Goal: Task Accomplishment & Management: Manage account settings

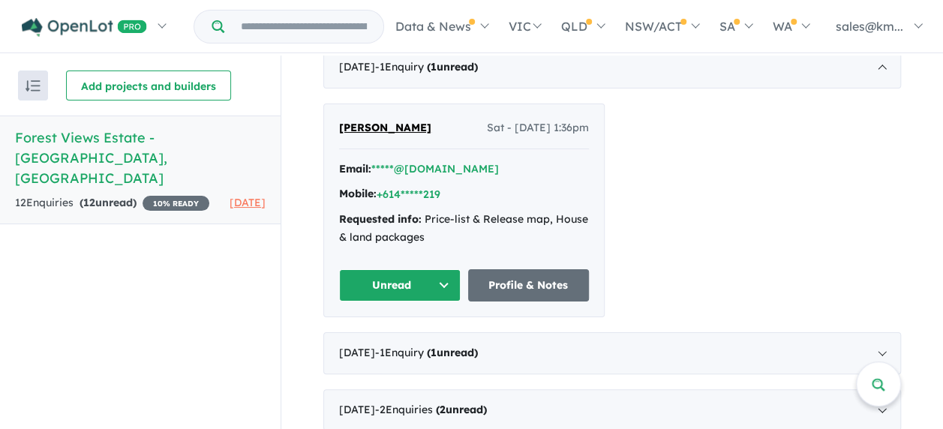
scroll to position [420, 0]
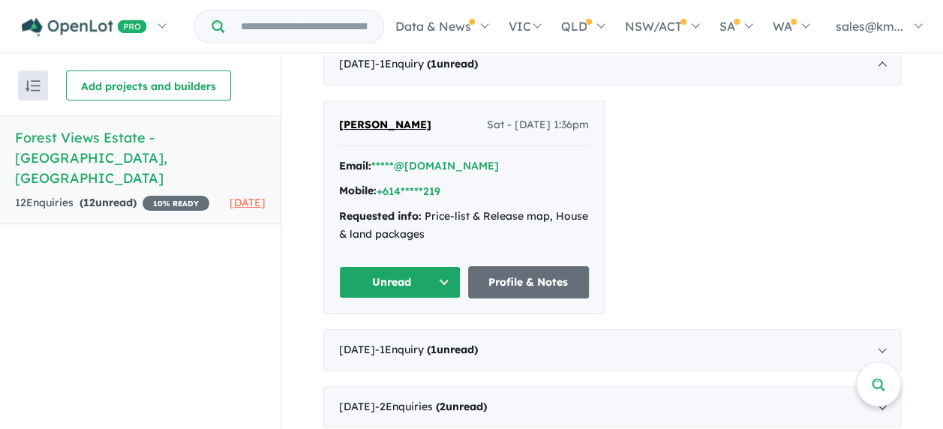
click at [433, 282] on button "Unread" at bounding box center [400, 282] width 122 height 32
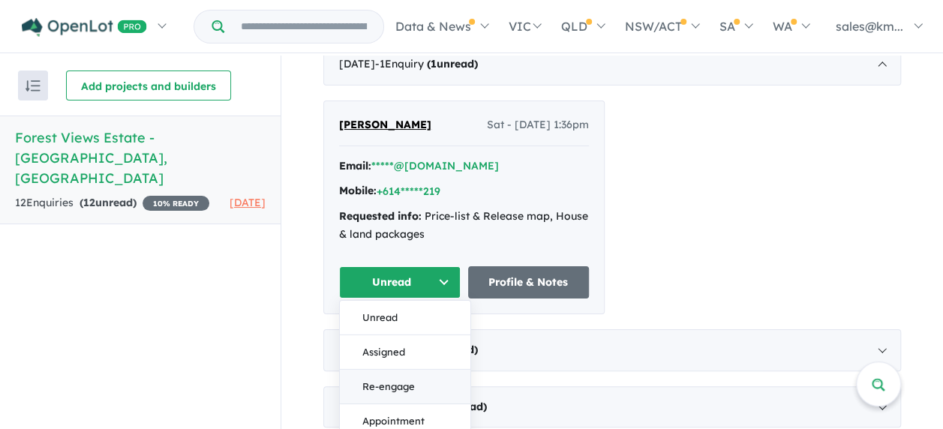
click at [391, 386] on button "Re-engage" at bounding box center [405, 386] width 131 height 35
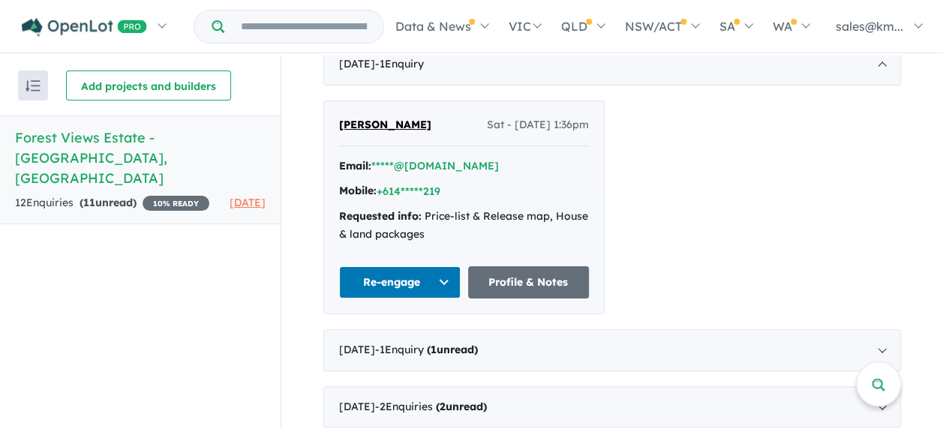
click at [429, 276] on button "Re-engage" at bounding box center [400, 282] width 122 height 32
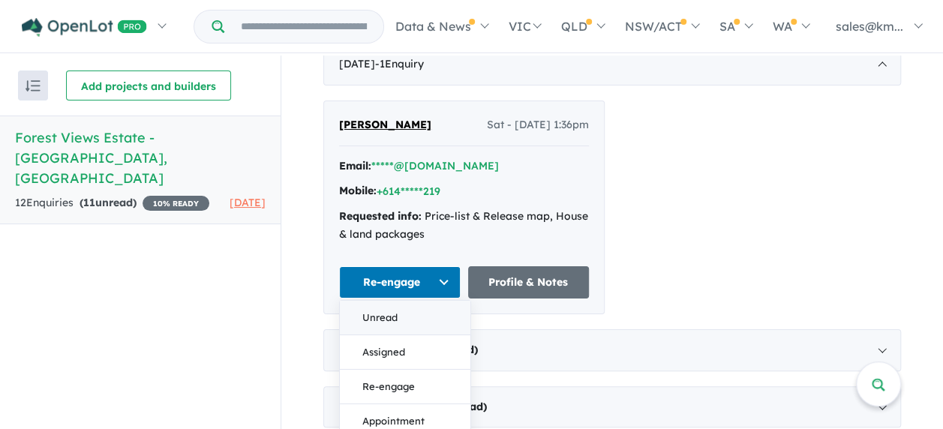
click at [405, 323] on button "Unread" at bounding box center [405, 317] width 131 height 35
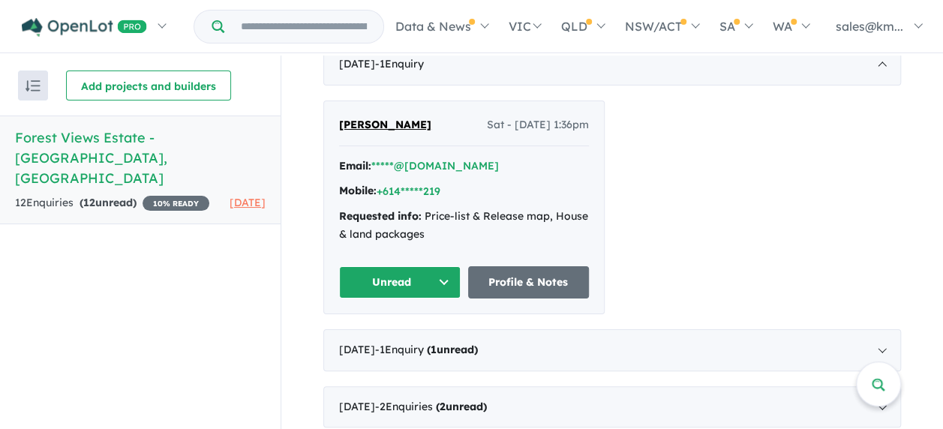
click at [434, 274] on button "Unread" at bounding box center [400, 282] width 122 height 32
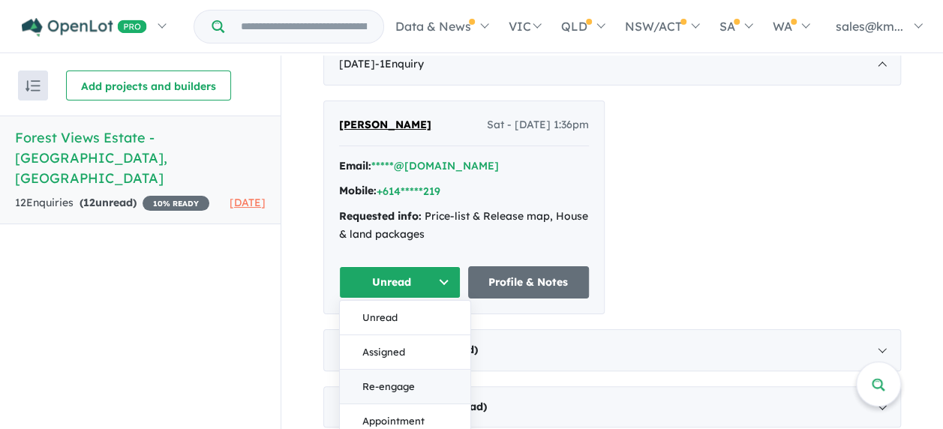
click at [437, 385] on button "Re-engage" at bounding box center [405, 386] width 131 height 35
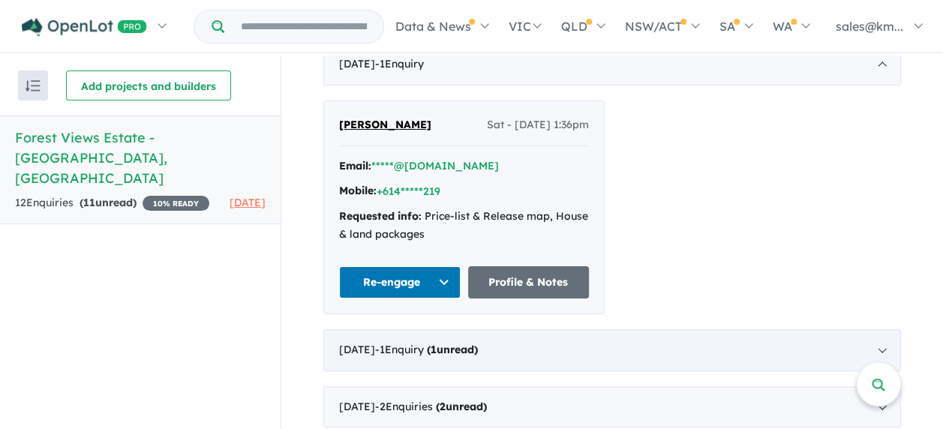
click at [460, 353] on strong "( 1 unread)" at bounding box center [452, 350] width 51 height 14
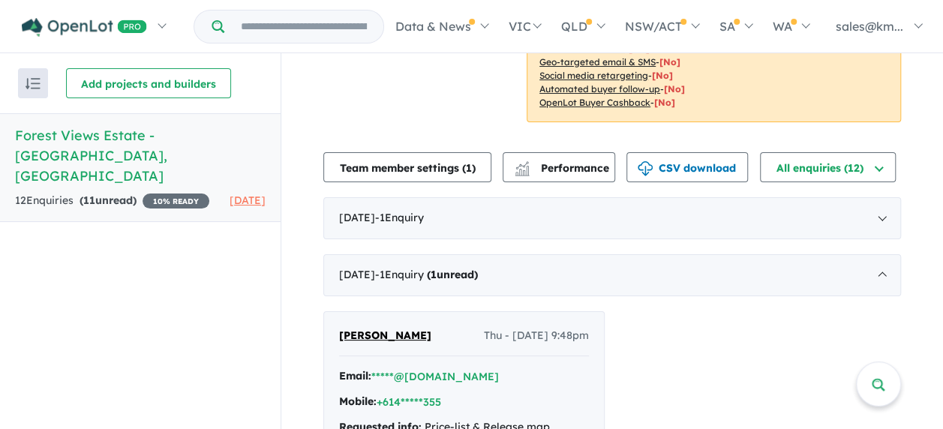
scroll to position [260, 0]
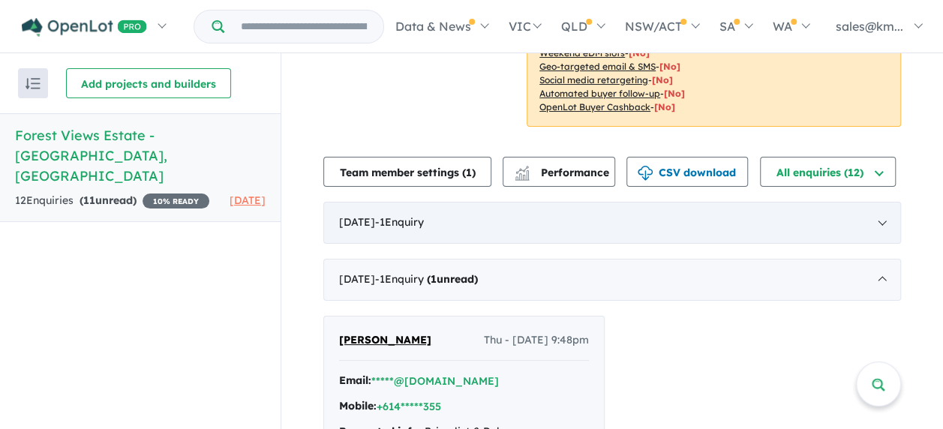
click at [419, 222] on span "- 1 Enquir y ( 0 unread)" at bounding box center [399, 222] width 49 height 14
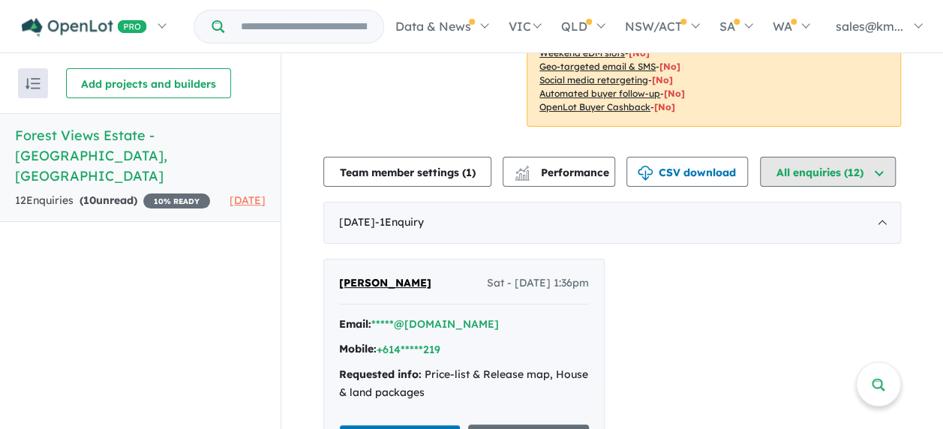
click at [808, 170] on button "All enquiries ( 12 )" at bounding box center [828, 172] width 136 height 30
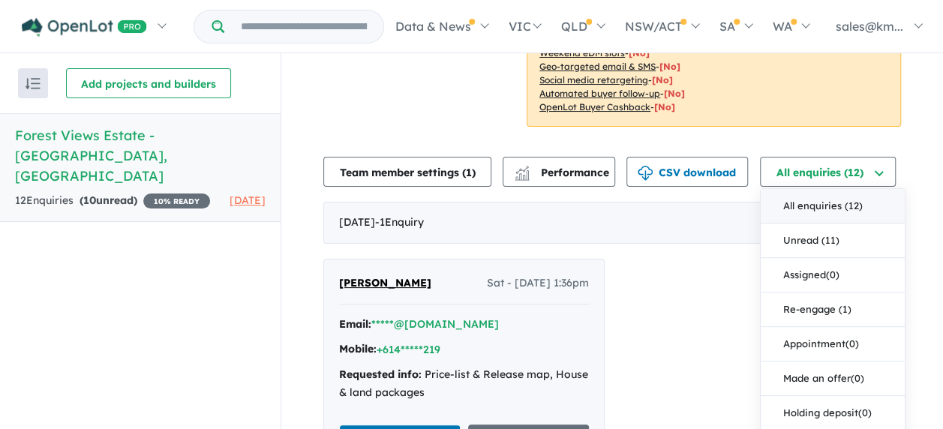
click at [819, 198] on button "All enquiries ( 12 )" at bounding box center [833, 206] width 144 height 35
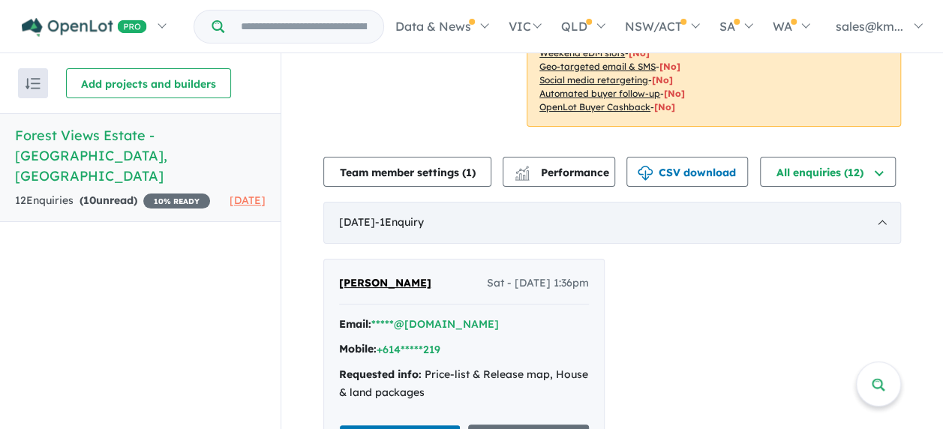
click at [815, 219] on div "[DATE] - 1 Enquir y ( 0 unread)" at bounding box center [612, 223] width 578 height 42
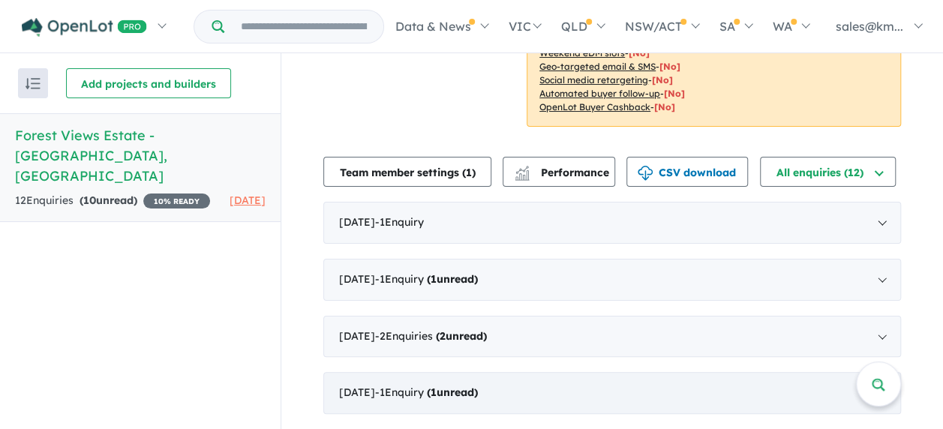
click at [478, 394] on strong "( 1 unread)" at bounding box center [452, 393] width 51 height 14
click at [395, 389] on span "- 1 Enquir y ( 1 unread)" at bounding box center [426, 393] width 103 height 14
click at [405, 335] on span "- 2 Enquir ies ( 2 unread)" at bounding box center [431, 336] width 112 height 14
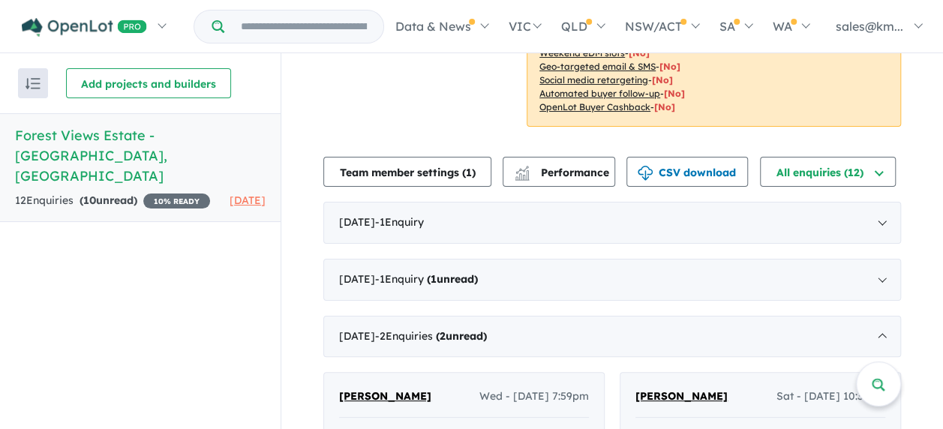
click at [382, 400] on span "[PERSON_NAME]" at bounding box center [385, 396] width 92 height 14
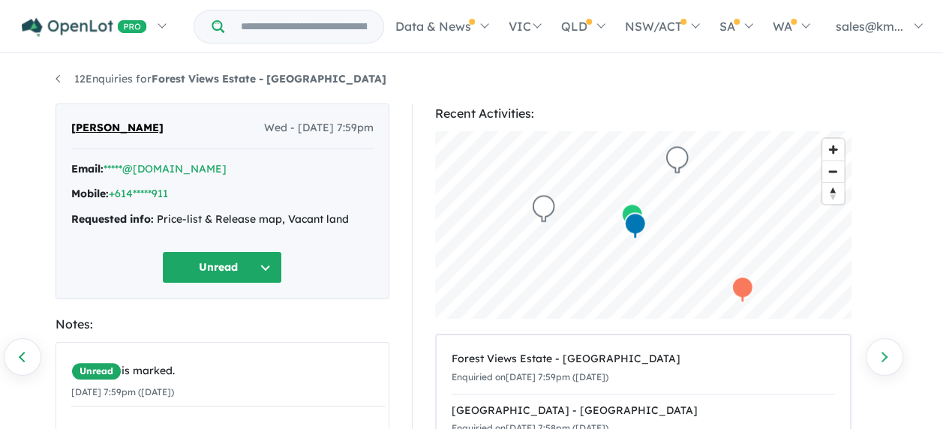
click at [194, 263] on button "Unread" at bounding box center [222, 267] width 120 height 32
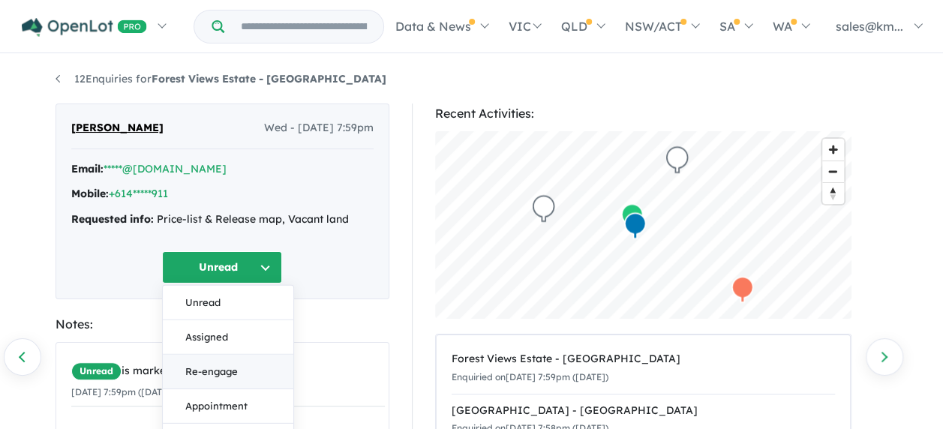
click at [203, 369] on button "Re-engage" at bounding box center [228, 372] width 131 height 35
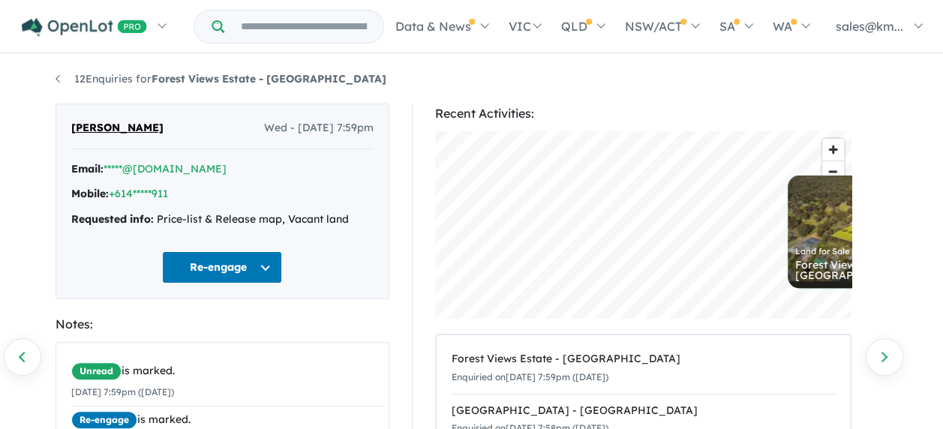
click at [906, 318] on div "12 Enquiries for Forest Views Estate - Campbells Creek Previous enquiry Next en…" at bounding box center [471, 244] width 943 height 376
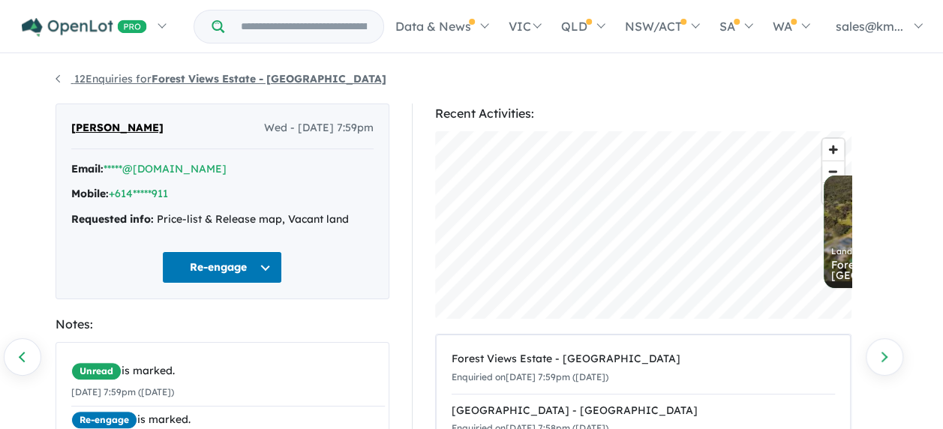
click at [233, 76] on strong "Forest Views Estate - [GEOGRAPHIC_DATA]" at bounding box center [269, 79] width 235 height 14
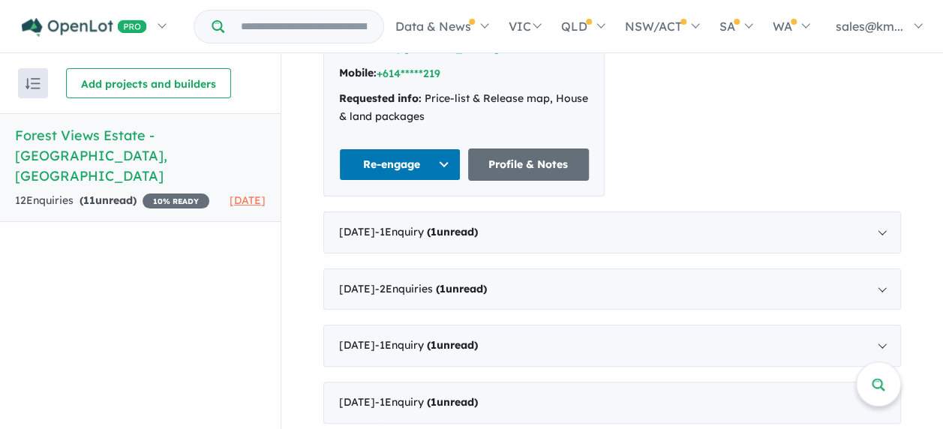
scroll to position [539, 0]
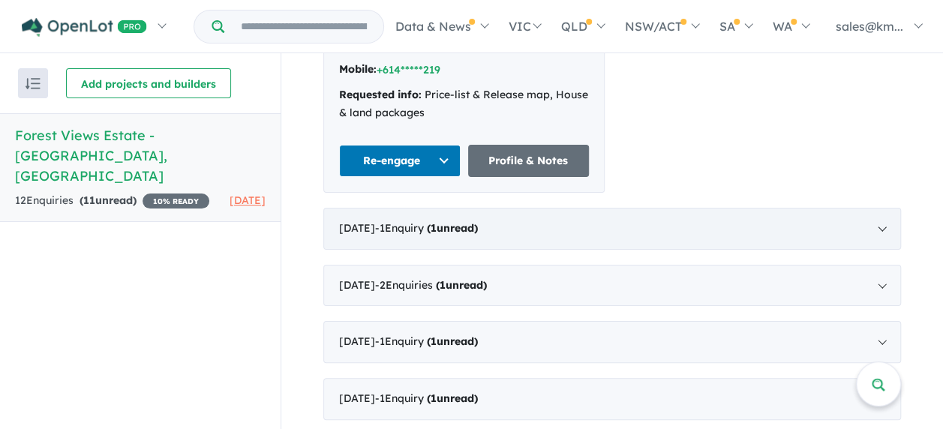
click at [514, 229] on div "July 2025 - 1 Enquir y ( 1 unread)" at bounding box center [612, 229] width 578 height 42
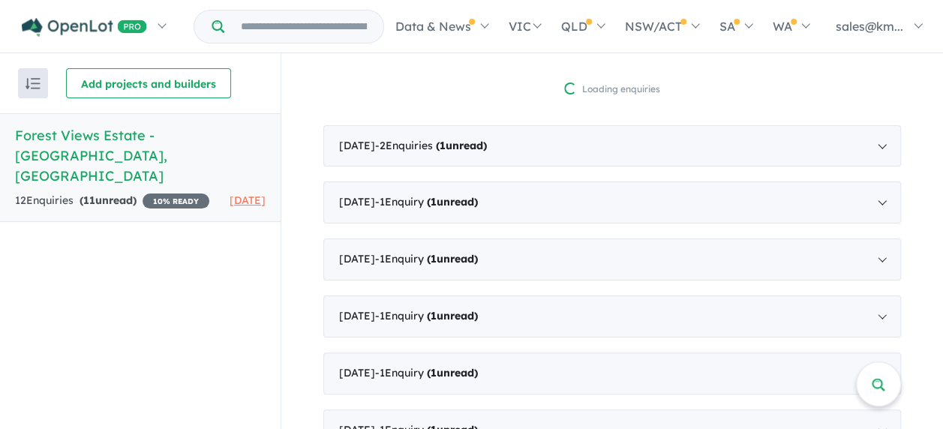
scroll to position [0, 0]
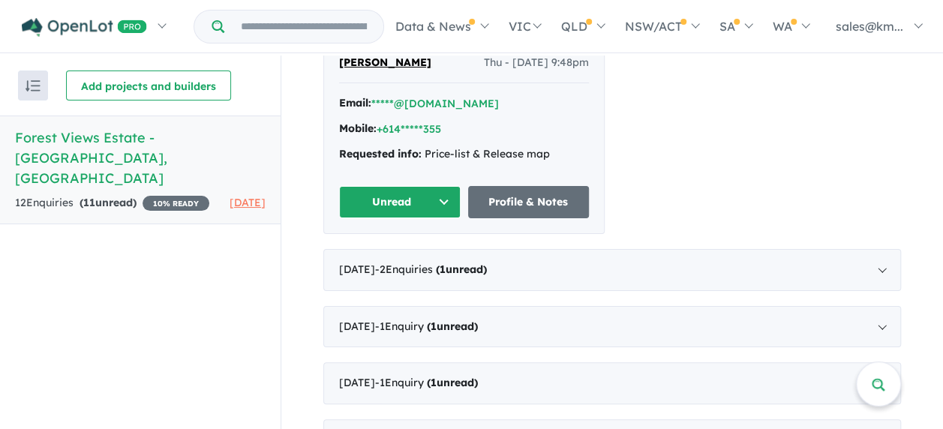
click at [422, 207] on button "Unread" at bounding box center [400, 202] width 122 height 32
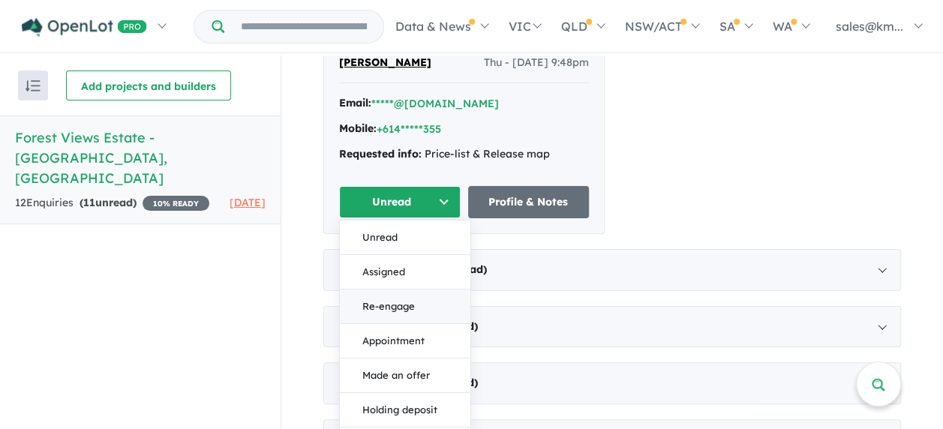
click at [380, 297] on button "Re-engage" at bounding box center [405, 306] width 131 height 35
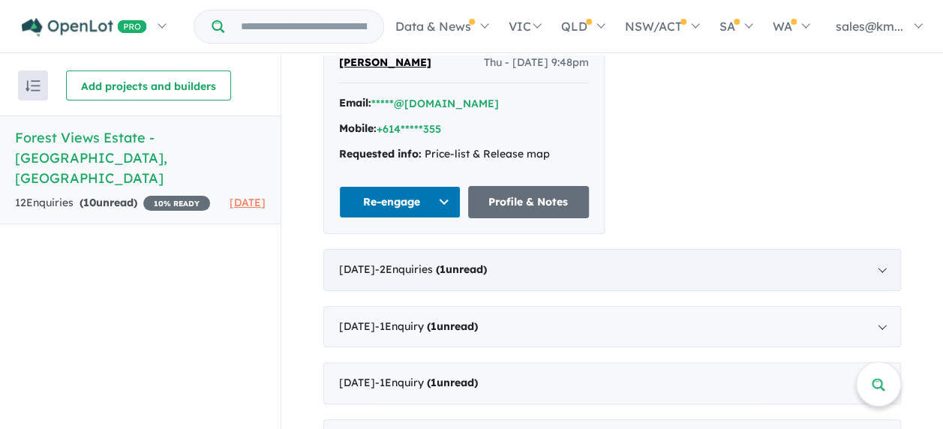
click at [451, 266] on span "( 1 unread)" at bounding box center [460, 270] width 54 height 14
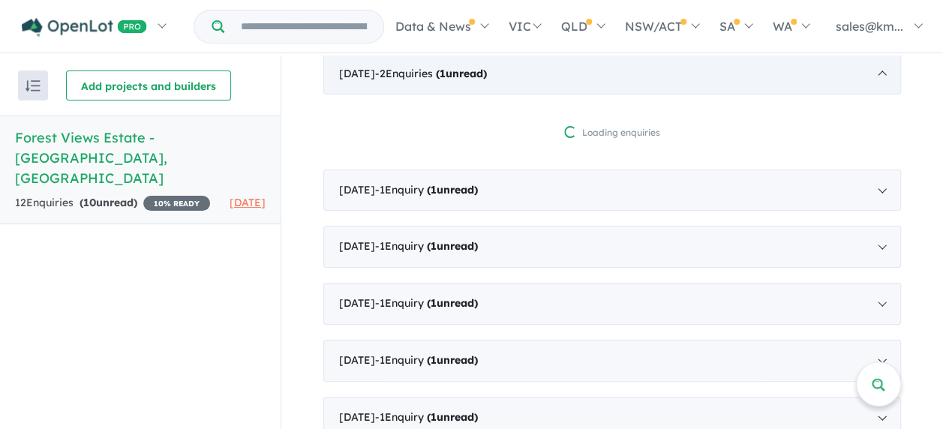
scroll to position [1, 0]
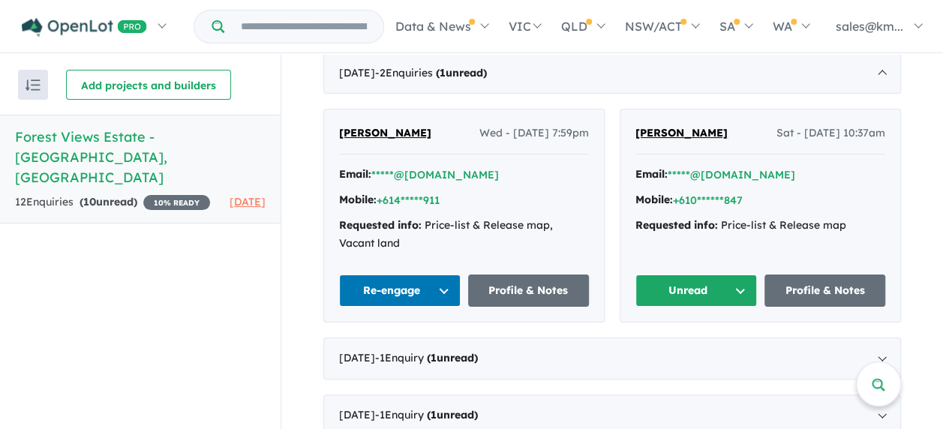
click at [715, 296] on button "Unread" at bounding box center [696, 291] width 122 height 32
click at [673, 392] on button "Re-engage" at bounding box center [701, 395] width 131 height 35
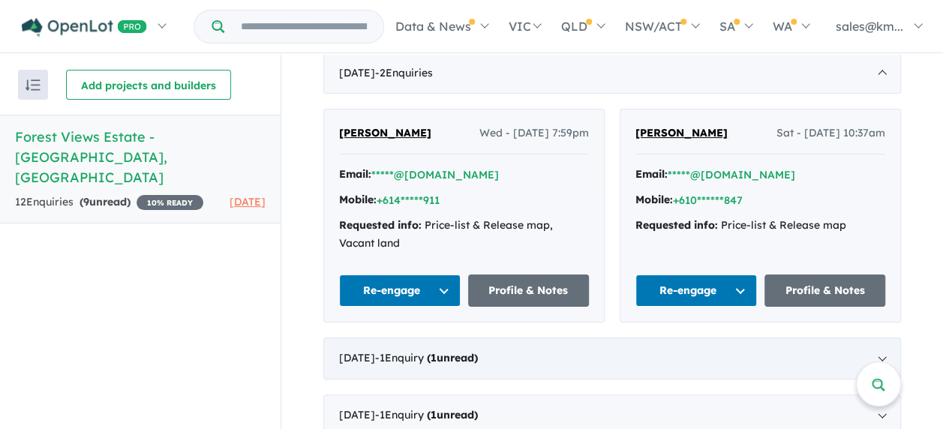
click at [420, 362] on div "June 2024 - 1 Enquir y ( 1 unread)" at bounding box center [612, 359] width 578 height 42
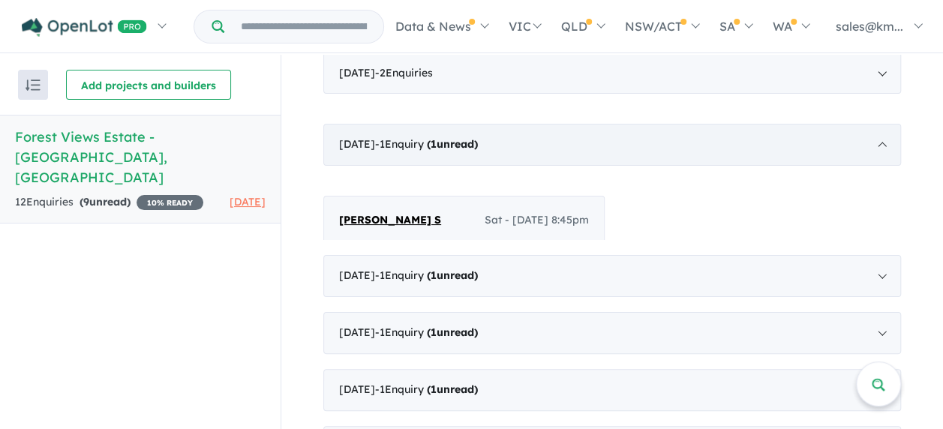
scroll to position [2, 0]
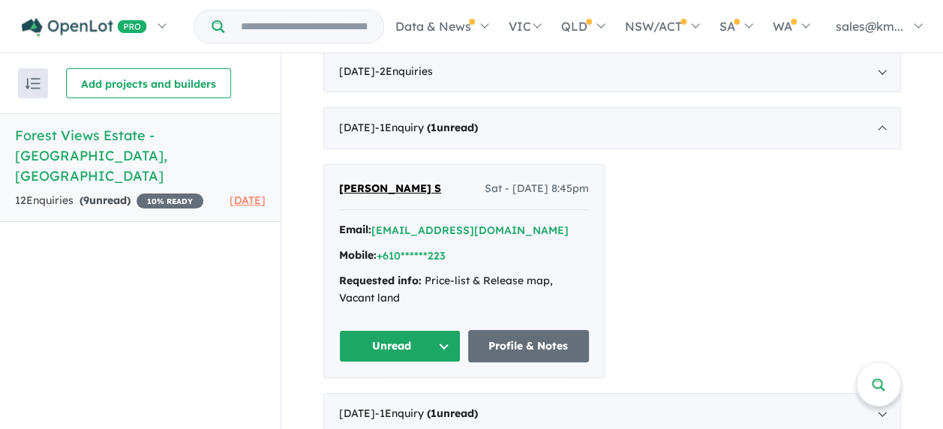
click at [401, 332] on button "Unread" at bounding box center [400, 346] width 122 height 32
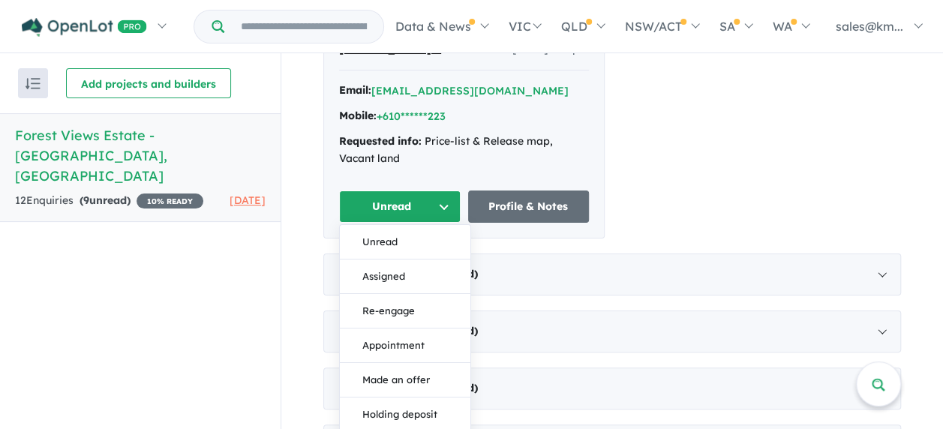
scroll to position [679, 0]
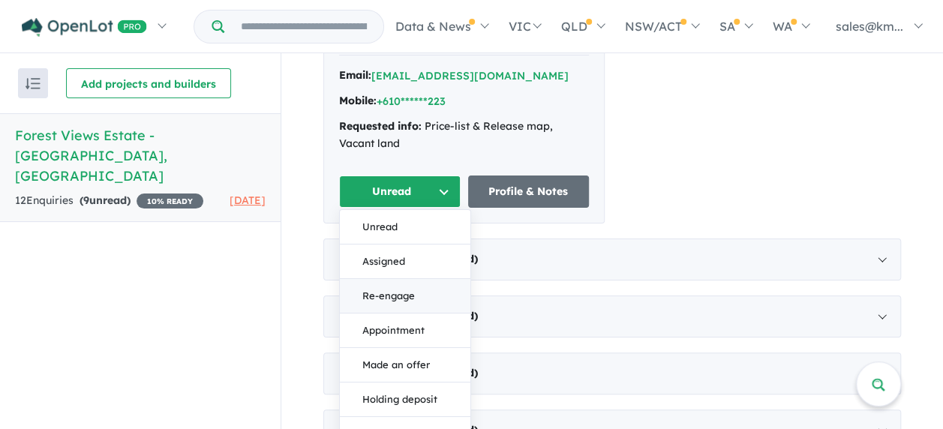
click at [419, 292] on button "Re-engage" at bounding box center [405, 296] width 131 height 35
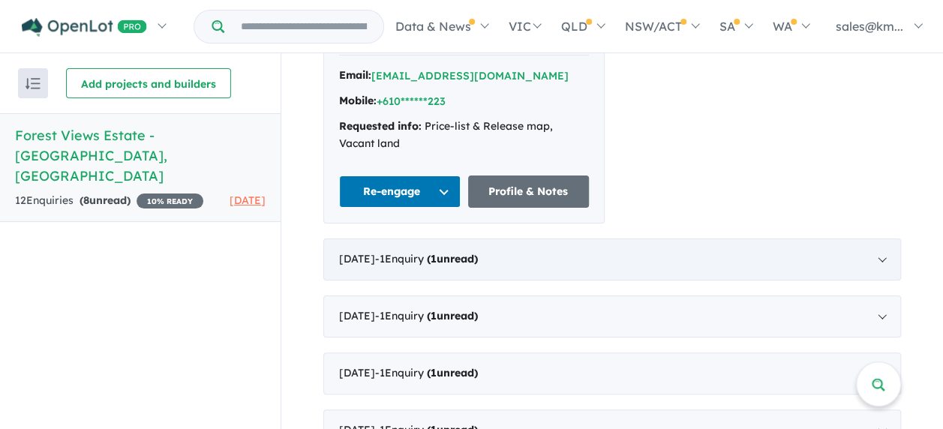
click at [478, 260] on strong "( 1 unread)" at bounding box center [452, 259] width 51 height 14
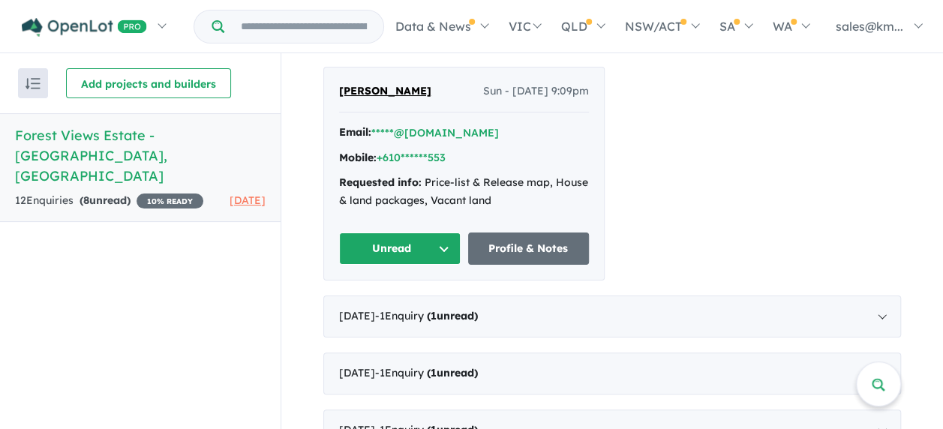
scroll to position [664, 0]
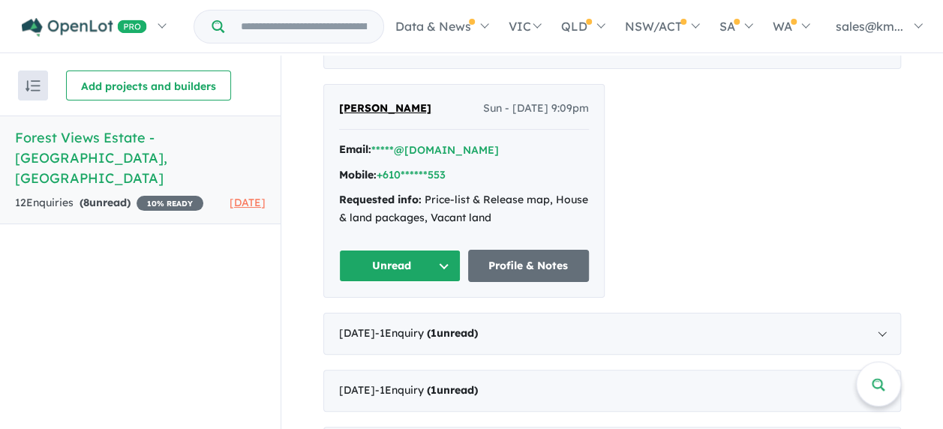
click at [439, 262] on button "Unread" at bounding box center [400, 266] width 122 height 32
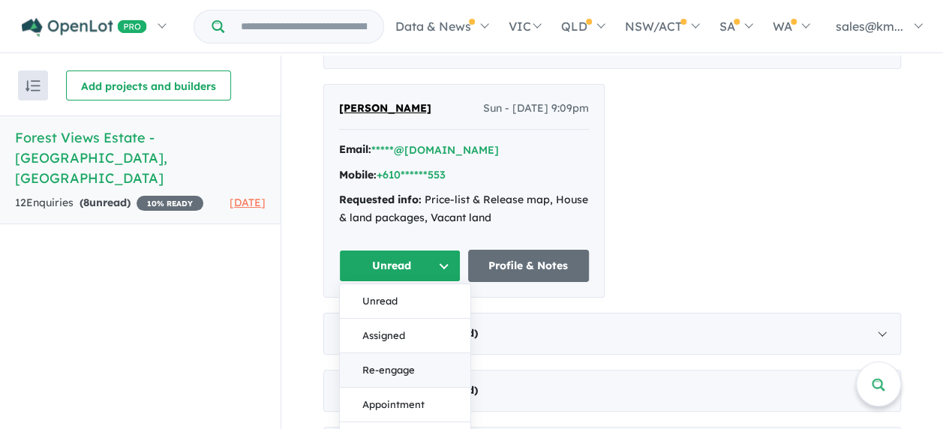
click at [390, 372] on button "Re-engage" at bounding box center [405, 370] width 131 height 35
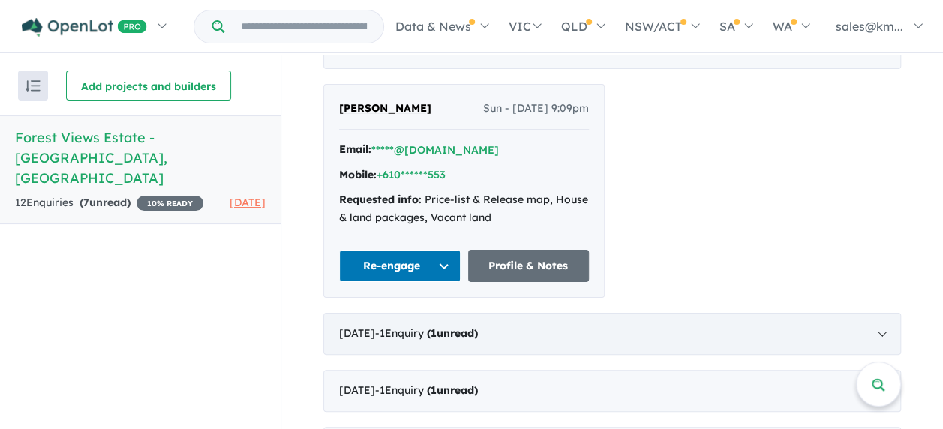
click at [449, 329] on strong "( 1 unread)" at bounding box center [452, 333] width 51 height 14
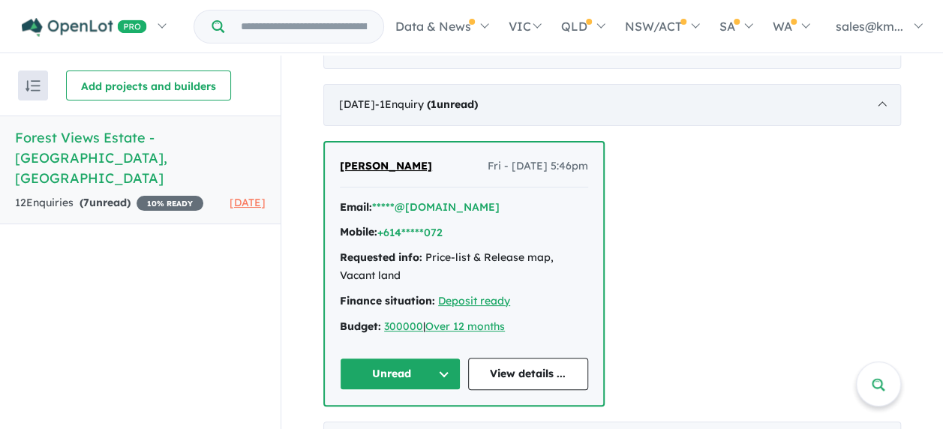
scroll to position [2, 0]
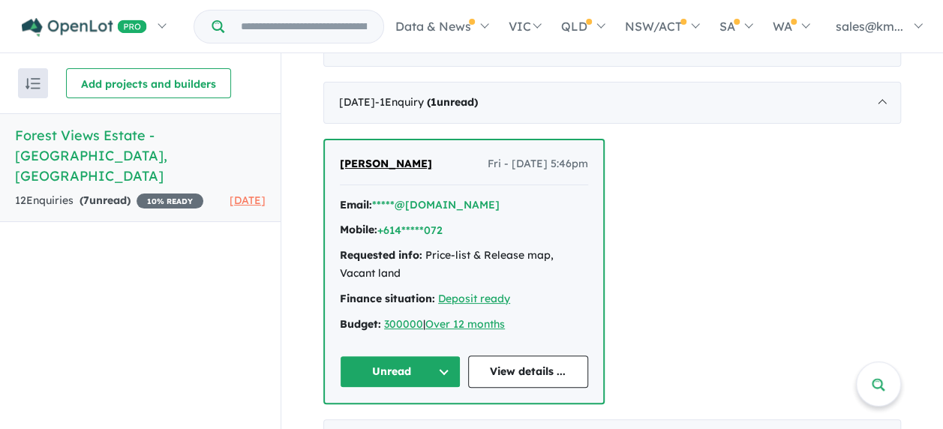
click at [377, 367] on button "Unread" at bounding box center [400, 372] width 121 height 32
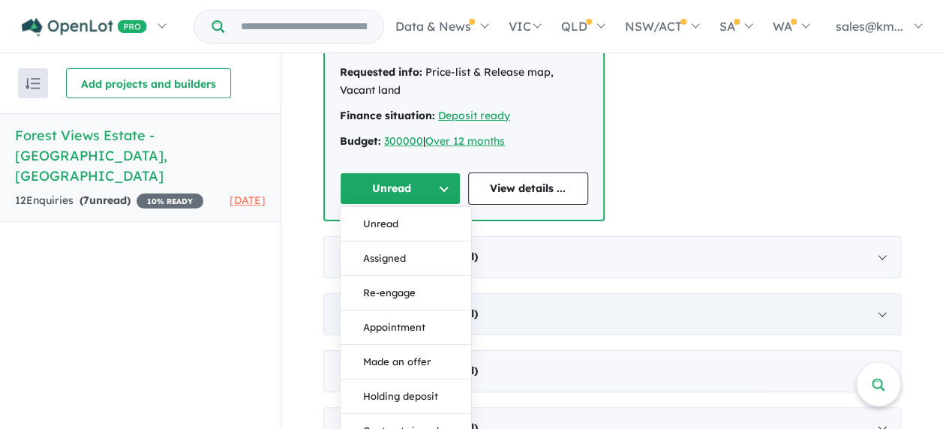
scroll to position [832, 0]
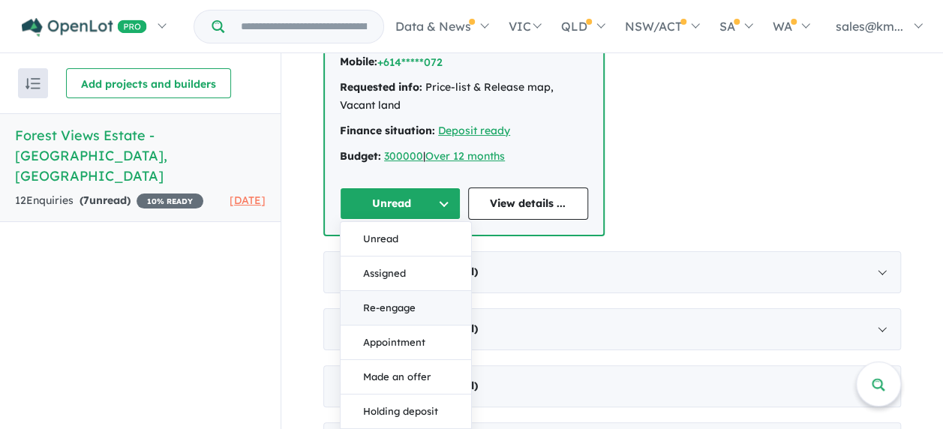
click at [416, 307] on button "Re-engage" at bounding box center [406, 308] width 131 height 35
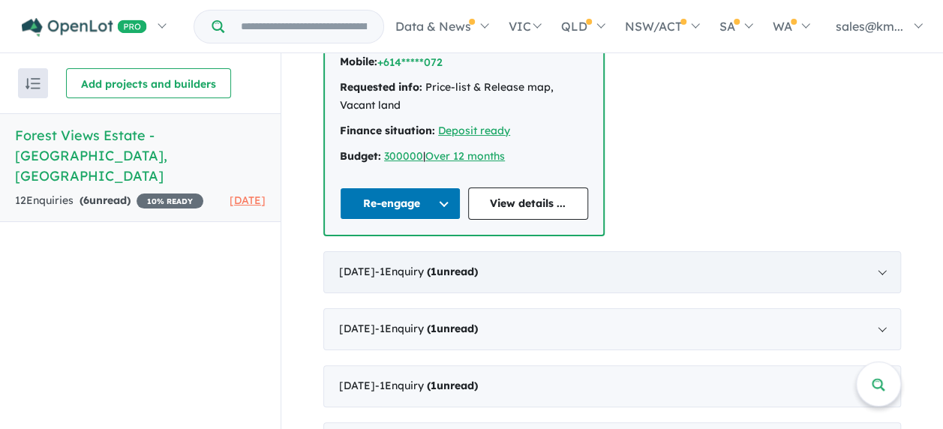
click at [478, 265] on strong "( 1 unread)" at bounding box center [452, 272] width 51 height 14
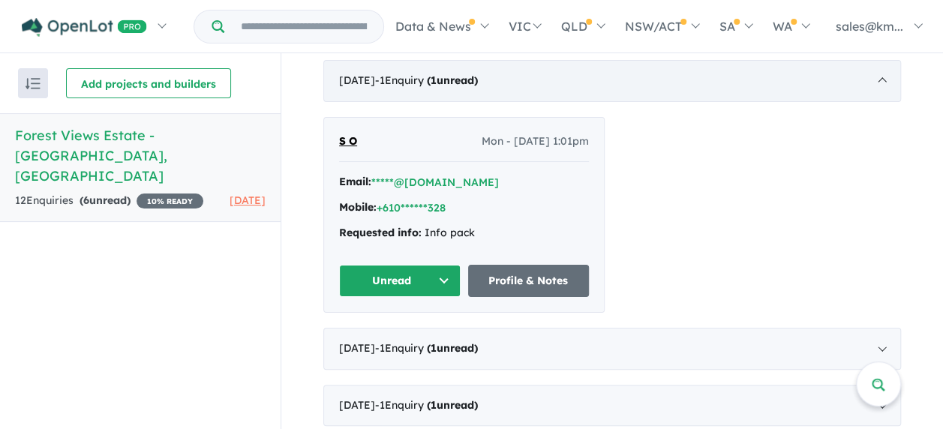
scroll to position [740, 0]
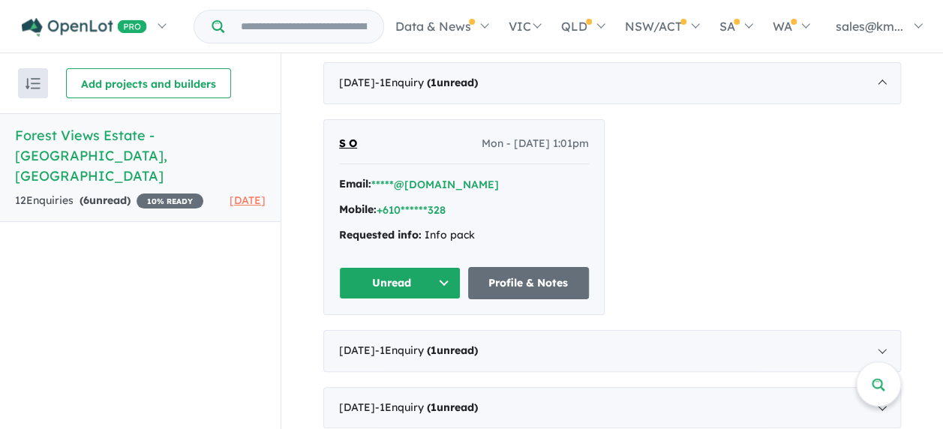
click at [414, 272] on button "Unread" at bounding box center [400, 283] width 122 height 32
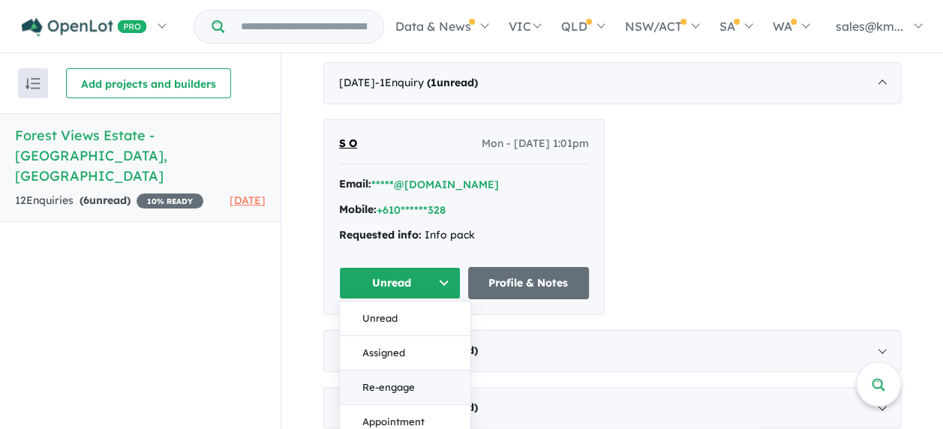
click at [400, 378] on button "Re-engage" at bounding box center [405, 387] width 131 height 35
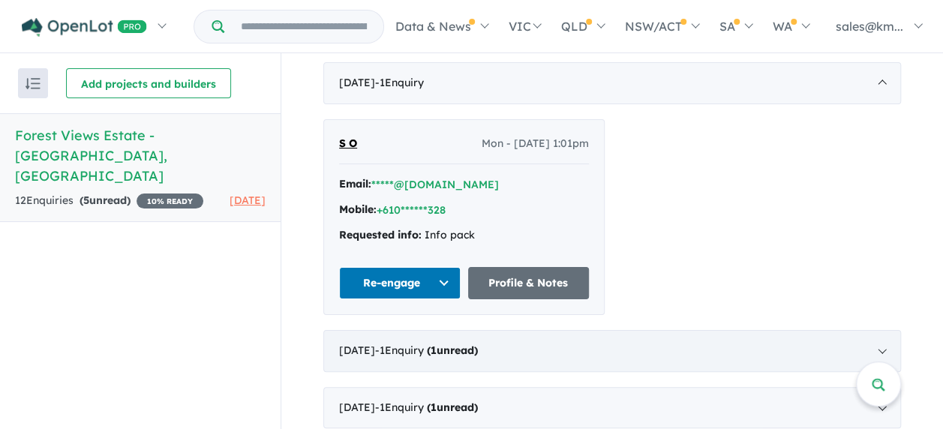
click at [438, 348] on span "- 1 Enquir y ( 1 unread)" at bounding box center [426, 351] width 103 height 14
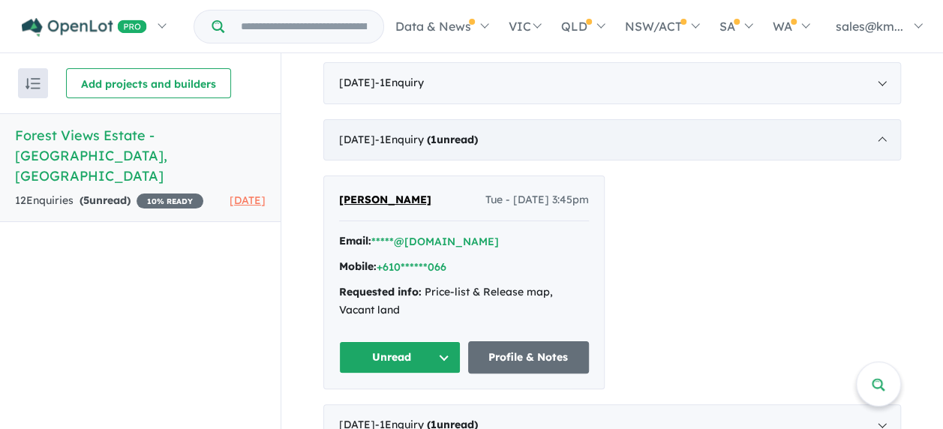
click at [438, 348] on button "Unread" at bounding box center [400, 357] width 122 height 32
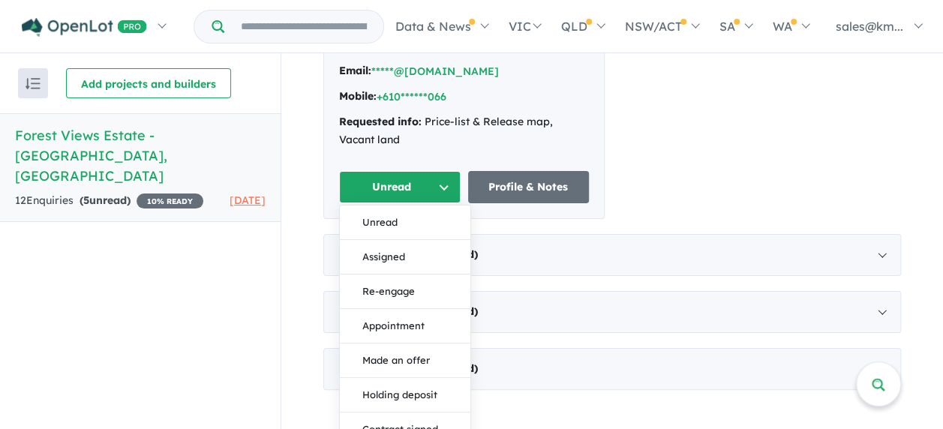
scroll to position [913, 0]
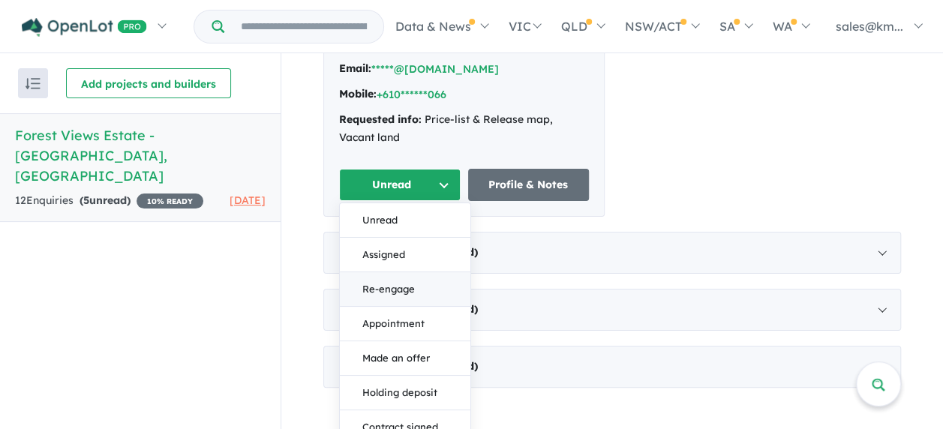
click at [407, 284] on button "Re-engage" at bounding box center [405, 289] width 131 height 35
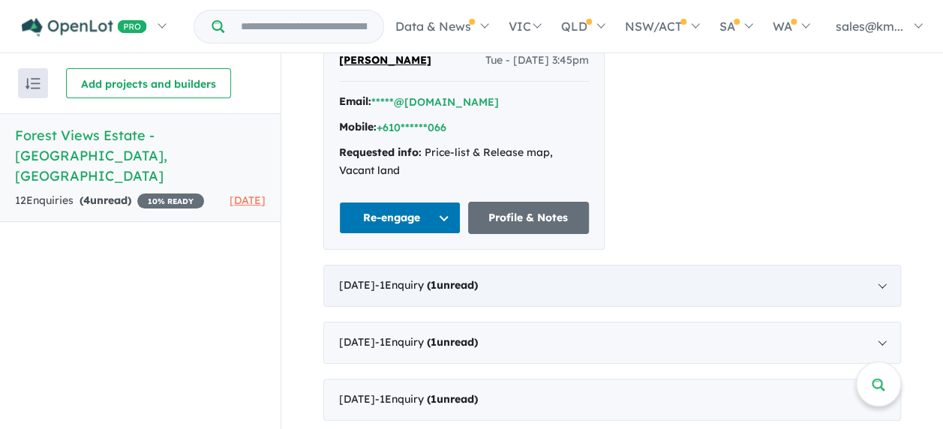
click at [473, 282] on strong "( 1 unread)" at bounding box center [452, 285] width 51 height 14
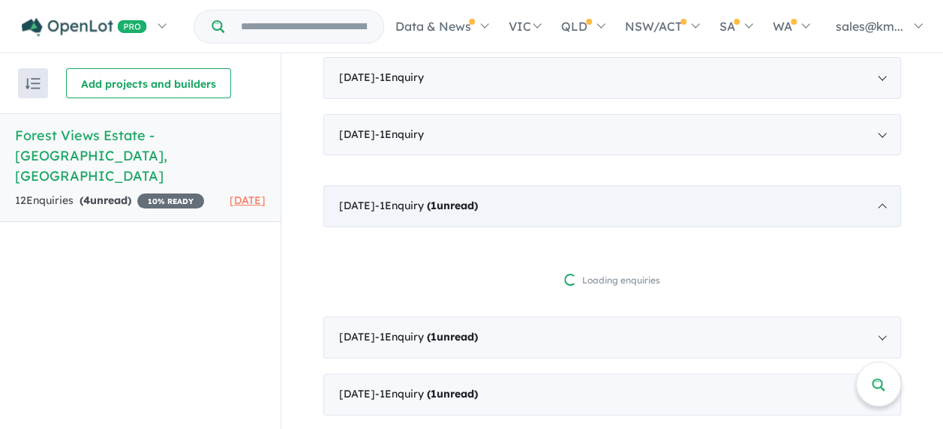
scroll to position [836, 0]
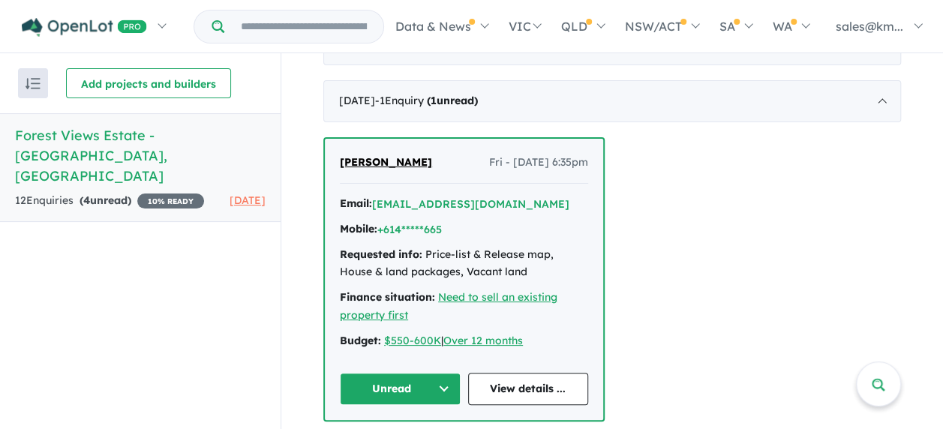
click at [401, 375] on button "Unread" at bounding box center [400, 389] width 121 height 32
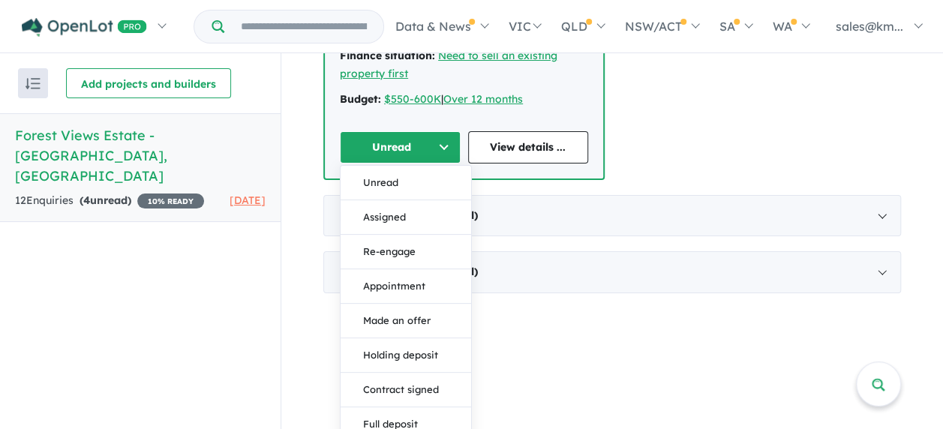
scroll to position [1081, 0]
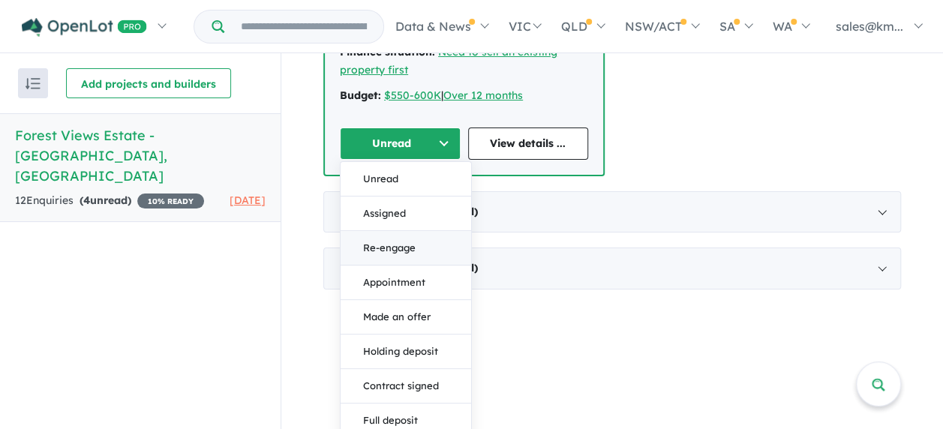
click at [371, 251] on button "Re-engage" at bounding box center [406, 247] width 131 height 35
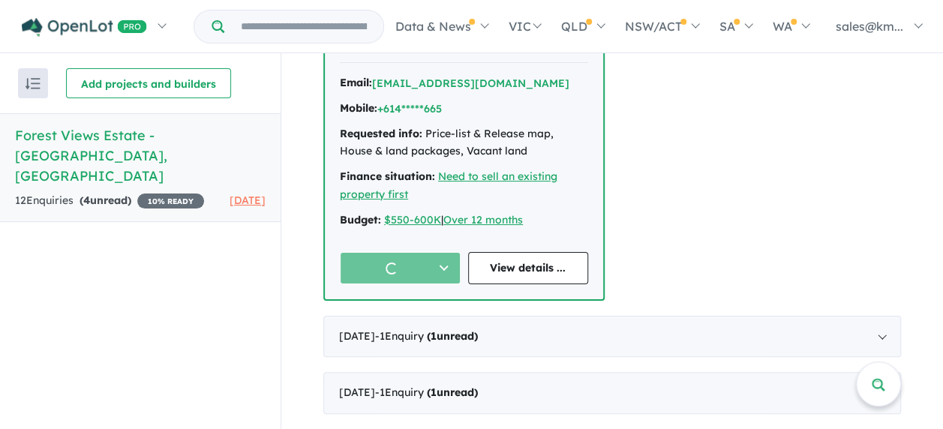
scroll to position [950, 0]
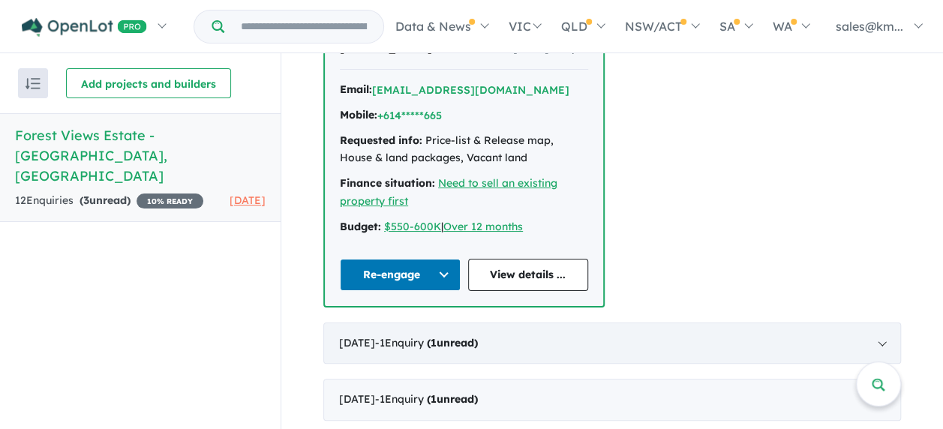
click at [470, 339] on strong "( 1 unread)" at bounding box center [452, 343] width 51 height 14
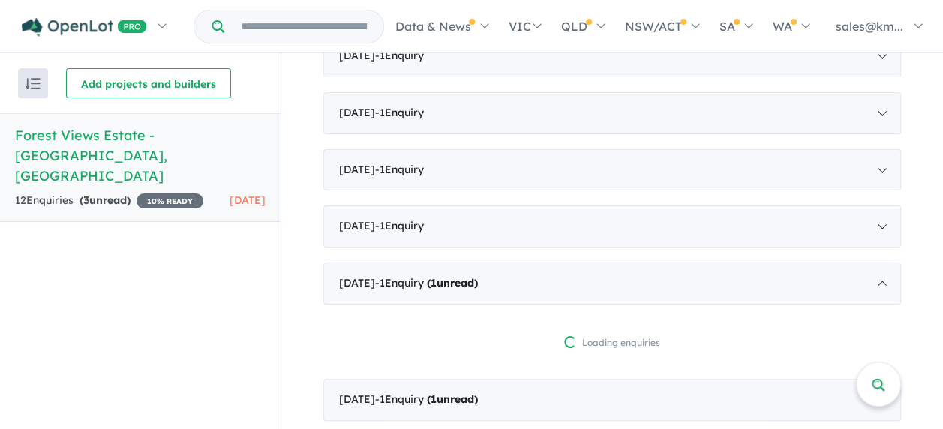
scroll to position [879, 0]
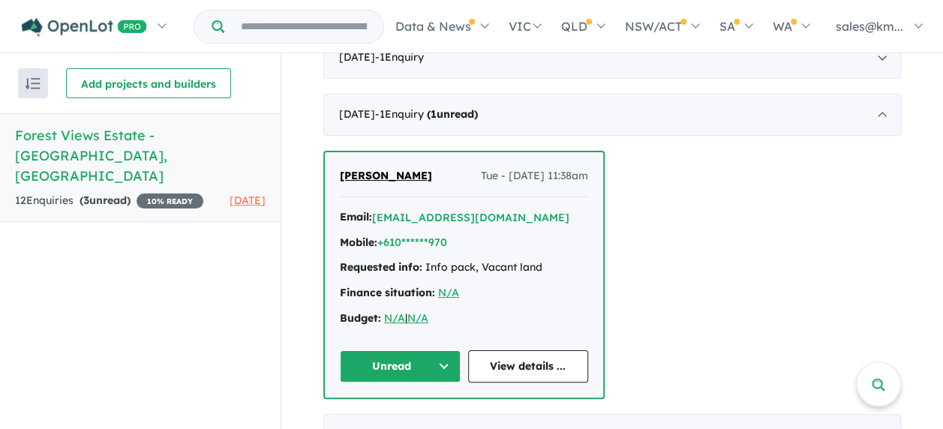
click at [367, 356] on button "Unread" at bounding box center [400, 366] width 121 height 32
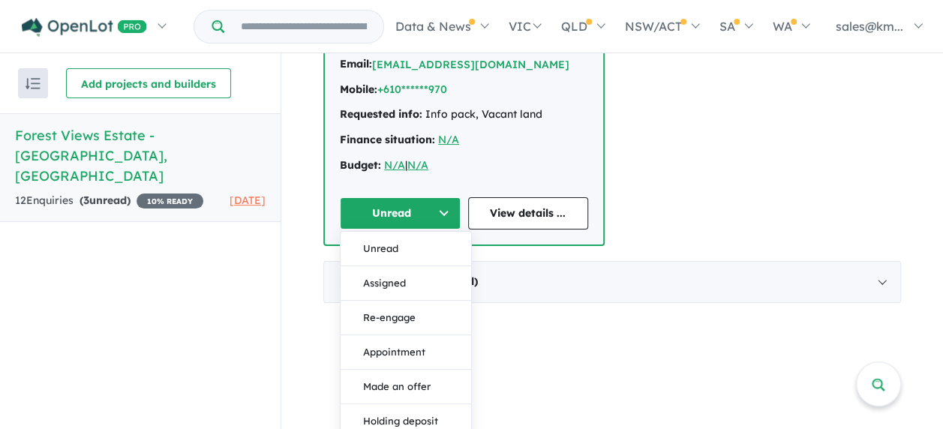
scroll to position [1039, 0]
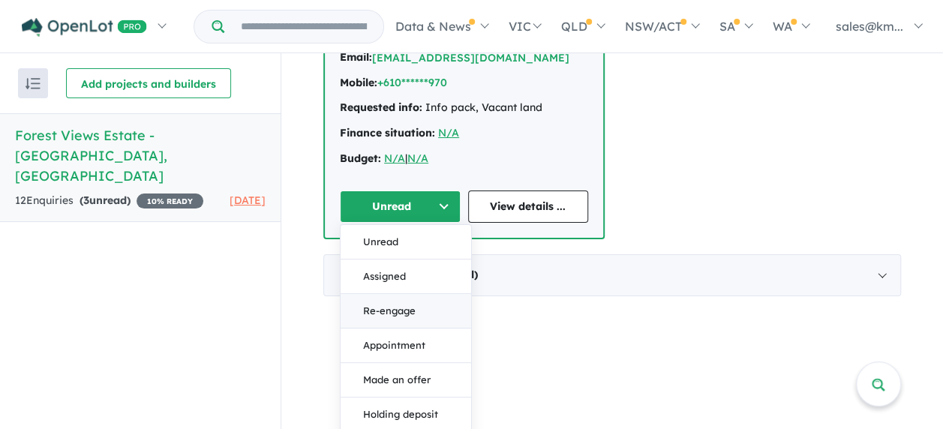
click at [437, 308] on button "Re-engage" at bounding box center [406, 310] width 131 height 35
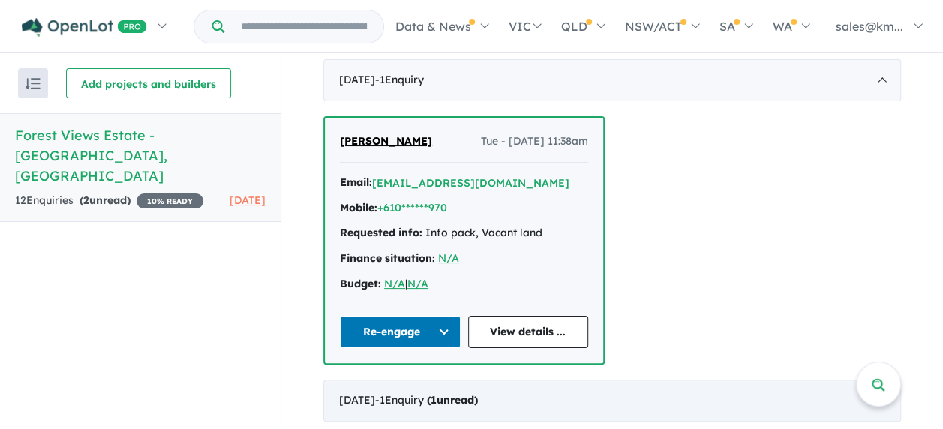
click at [443, 385] on div "January 2023 - 1 Enquir y ( 1 unread)" at bounding box center [612, 401] width 578 height 42
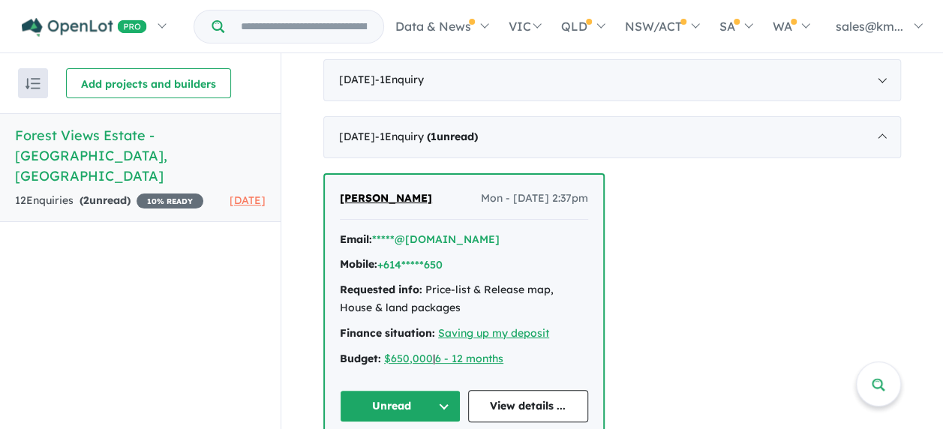
click at [443, 390] on button "Unread" at bounding box center [400, 406] width 121 height 32
click at [399, 402] on button "Unread" at bounding box center [400, 406] width 121 height 32
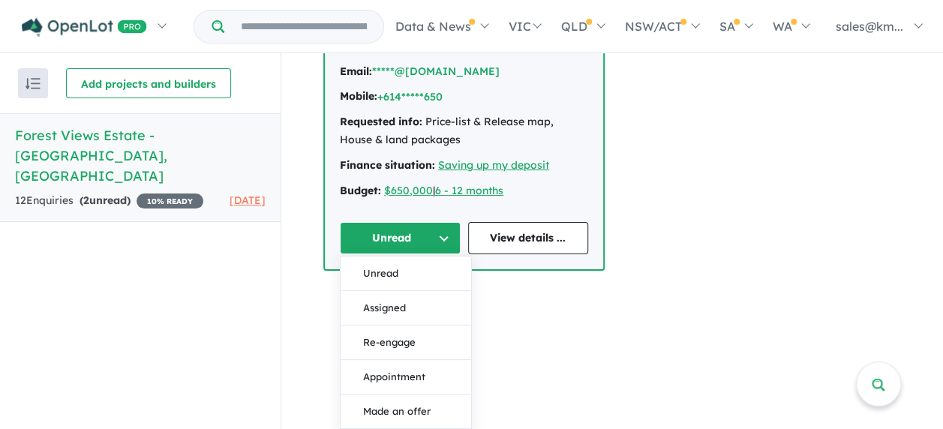
scroll to position [1084, 0]
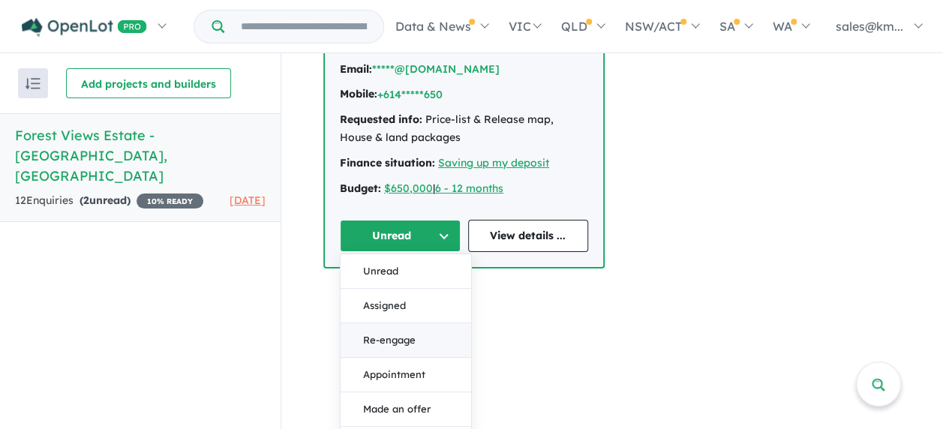
click at [437, 335] on button "Re-engage" at bounding box center [406, 340] width 131 height 35
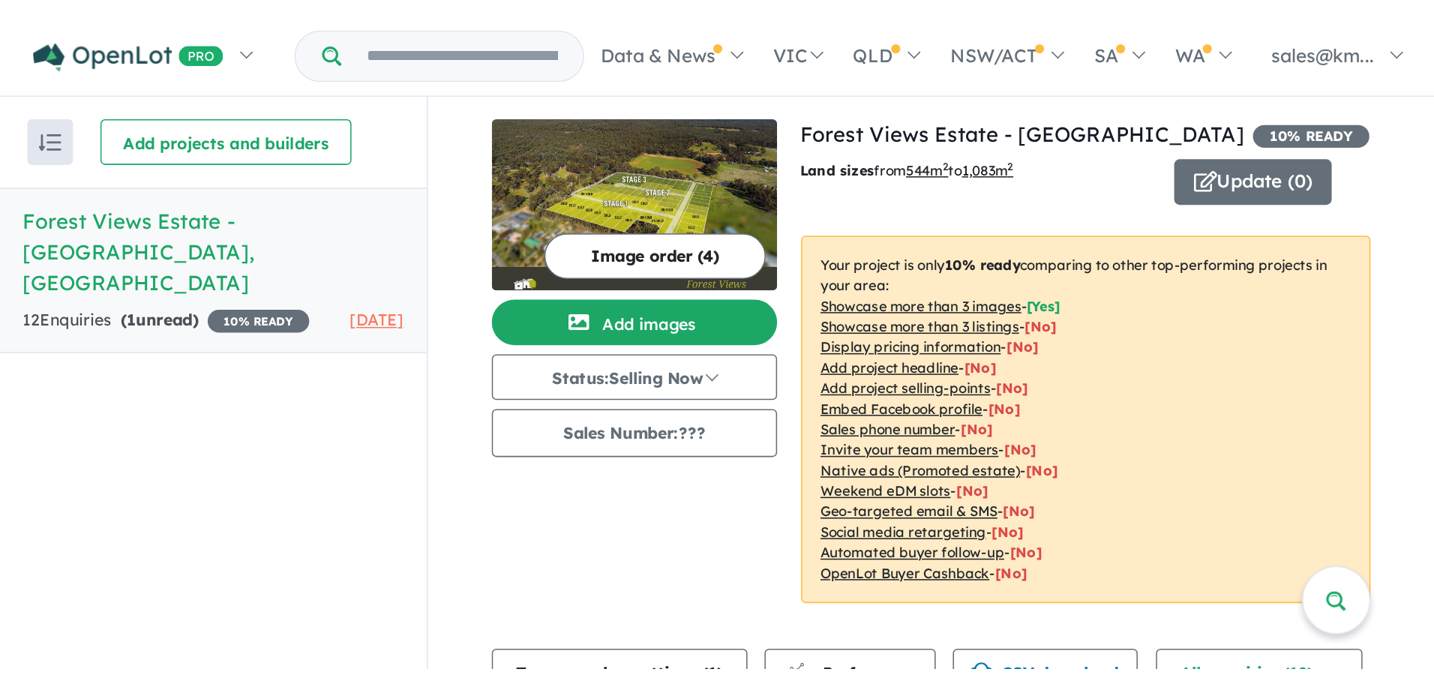
scroll to position [0, 0]
